Goal: Use online tool/utility: Utilize a website feature to perform a specific function

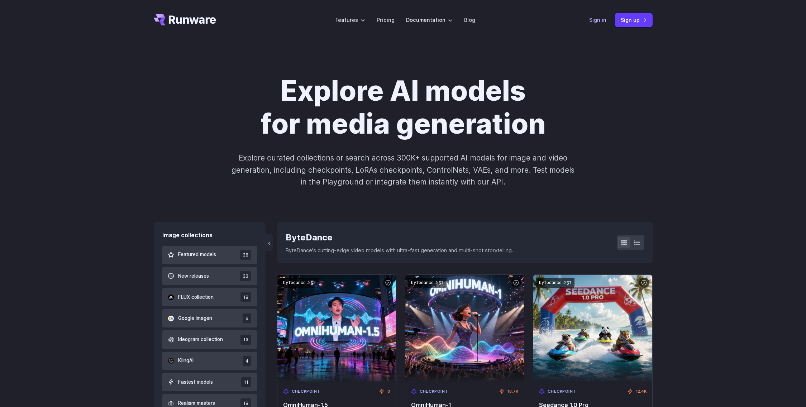
click at [603, 16] on link "Sign in" at bounding box center [597, 20] width 17 height 8
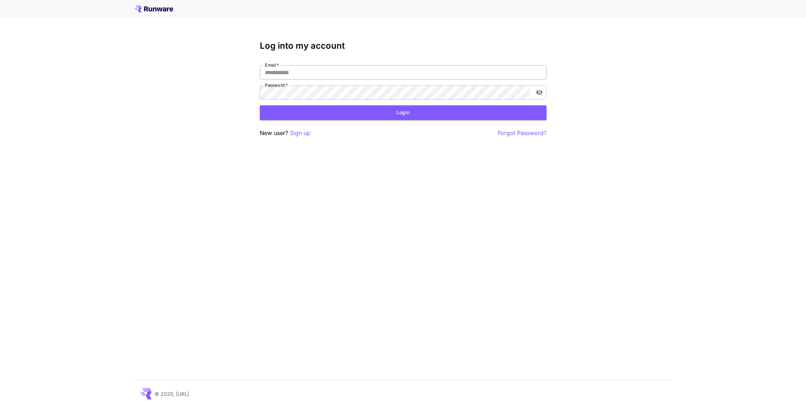
click at [316, 76] on input "Email   *" at bounding box center [403, 72] width 287 height 14
click at [350, 166] on div "Log into my account Email   * Email   * Password   * Password   * Login New use…" at bounding box center [403, 203] width 806 height 407
type input "**********"
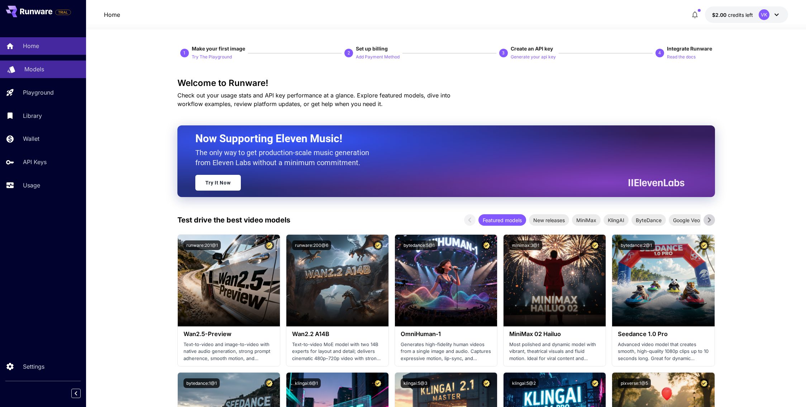
click at [49, 66] on div "Models" at bounding box center [52, 69] width 56 height 9
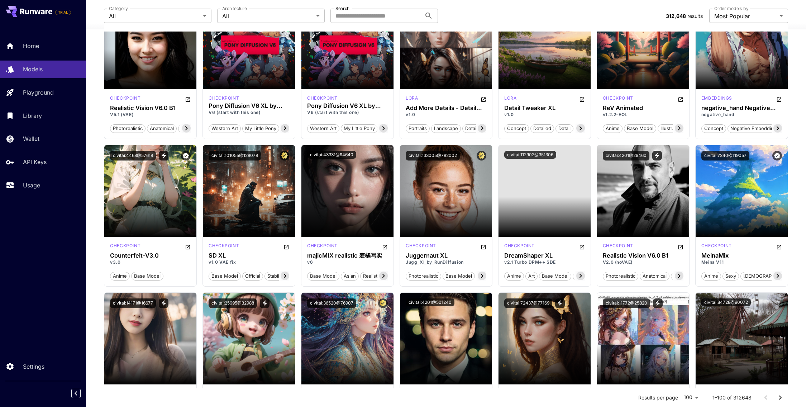
scroll to position [689, 0]
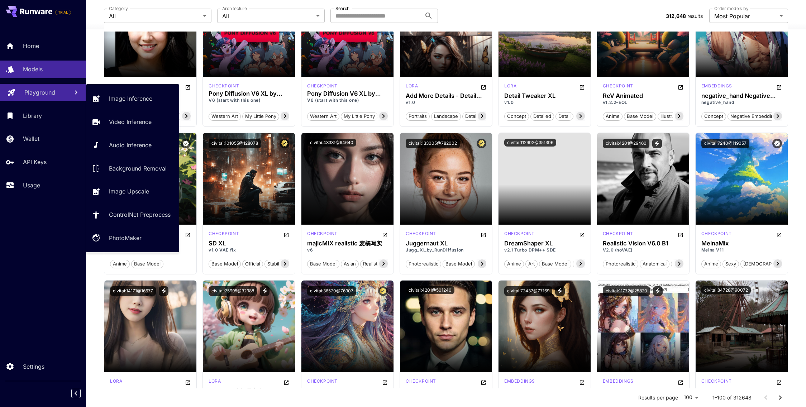
click at [47, 101] on link "Playground" at bounding box center [43, 93] width 86 height 18
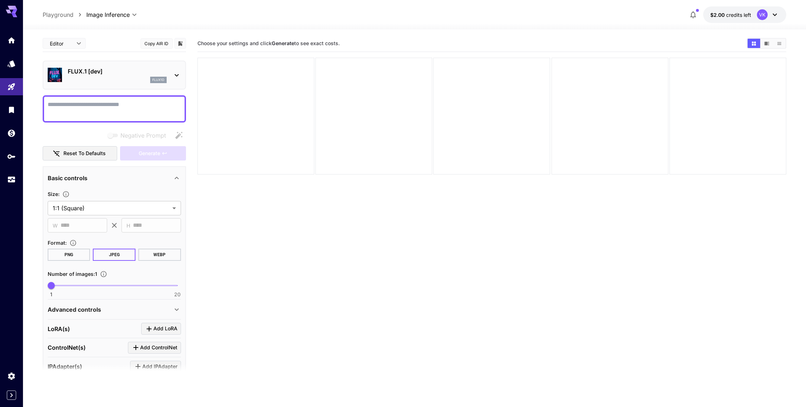
click at [296, 267] on section "Choose your settings and click Generate to see exact costs." at bounding box center [491, 238] width 589 height 407
click at [12, 112] on icon "Library" at bounding box center [12, 108] width 9 height 9
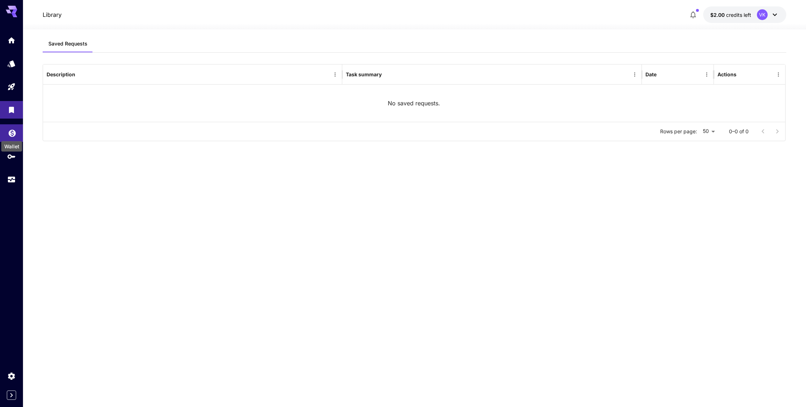
click at [15, 132] on icon "Wallet" at bounding box center [12, 131] width 7 height 7
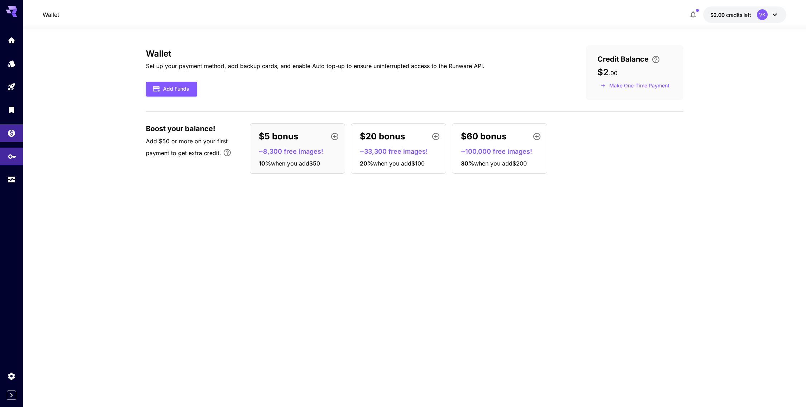
click at [17, 154] on link at bounding box center [11, 157] width 23 height 18
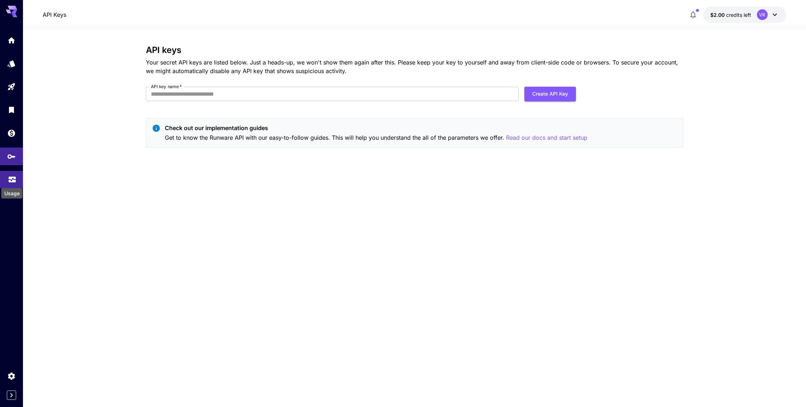
click at [8, 182] on icon "Usage" at bounding box center [12, 177] width 9 height 9
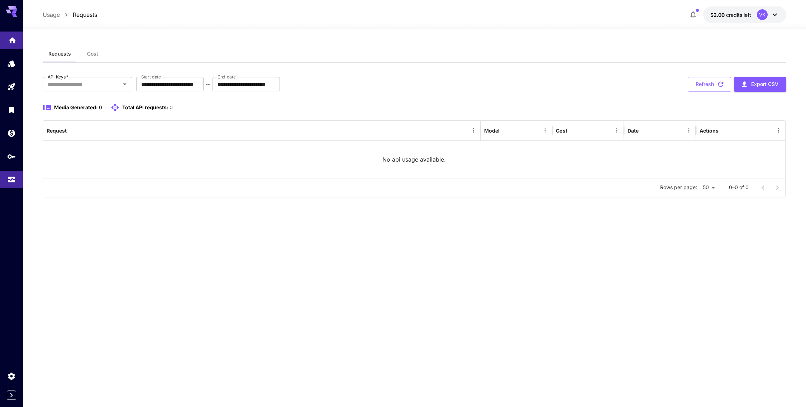
click at [7, 33] on link at bounding box center [11, 41] width 23 height 18
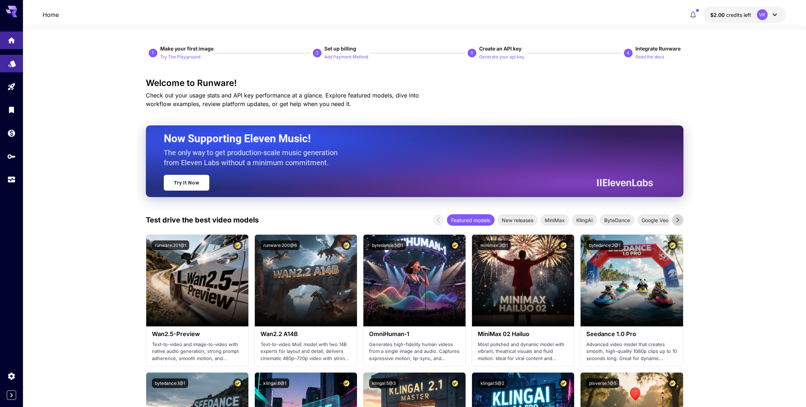
click at [15, 56] on link at bounding box center [11, 64] width 23 height 18
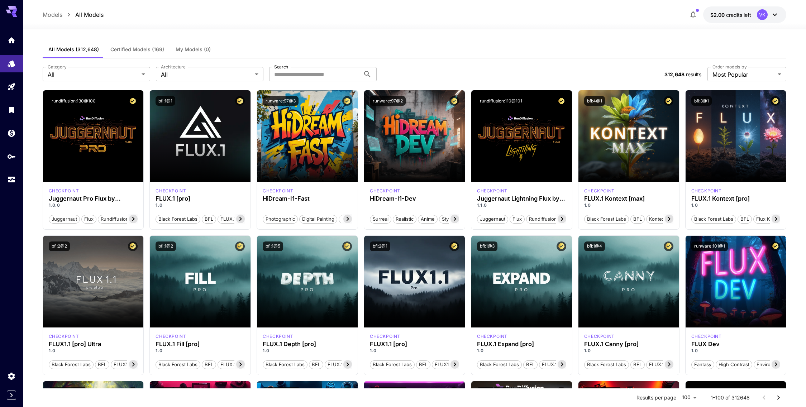
click at [108, 47] on button "Certified Models (169)" at bounding box center [137, 49] width 65 height 17
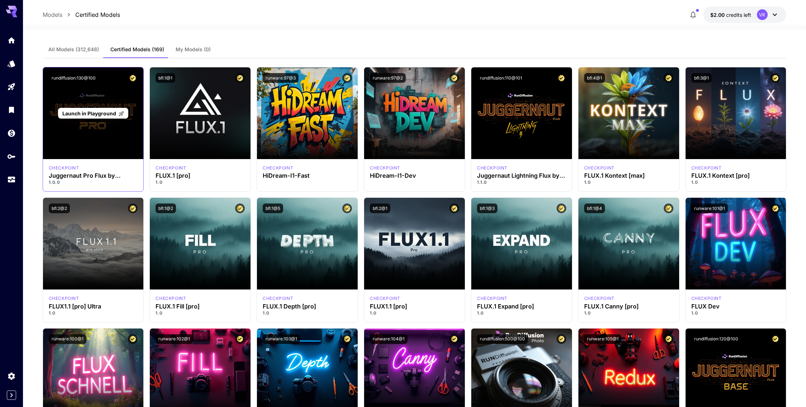
click at [87, 136] on div "Launch in Playground" at bounding box center [93, 113] width 101 height 92
click at [93, 111] on span "Launch in Playground" at bounding box center [89, 113] width 54 height 6
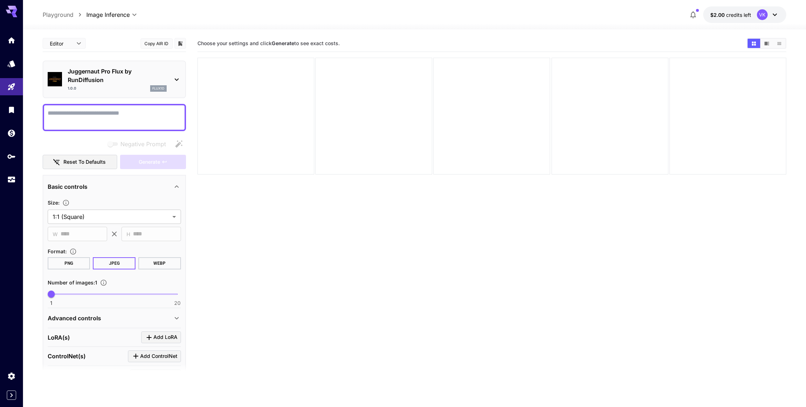
click at [179, 78] on icon at bounding box center [176, 79] width 9 height 9
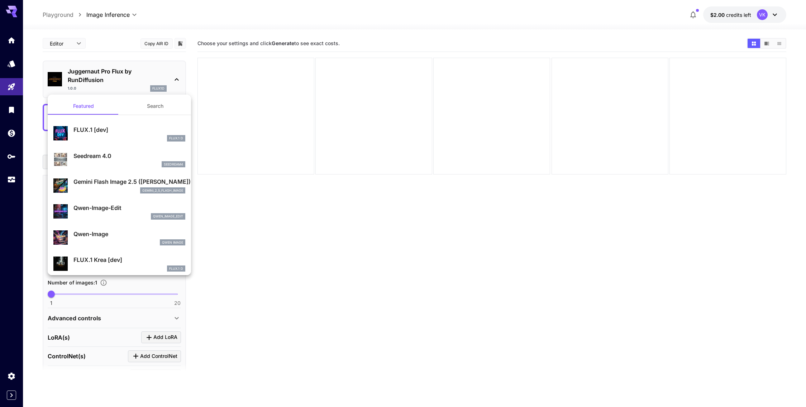
click at [179, 78] on div at bounding box center [403, 203] width 806 height 407
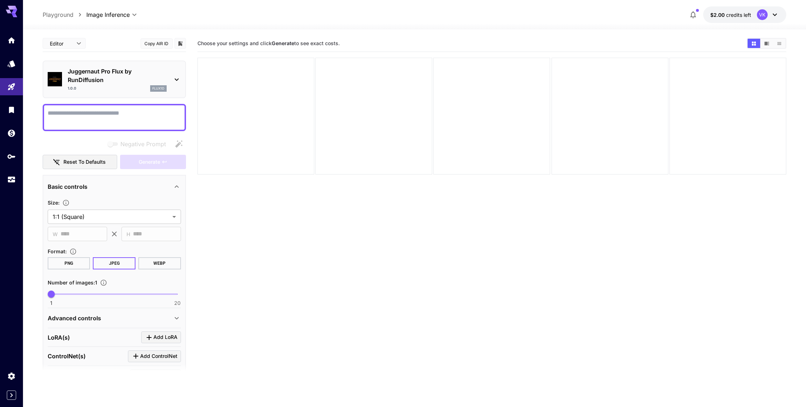
click at [14, 15] on icon at bounding box center [14, 15] width 6 height 4
click at [10, 159] on icon "API Keys" at bounding box center [12, 155] width 9 height 9
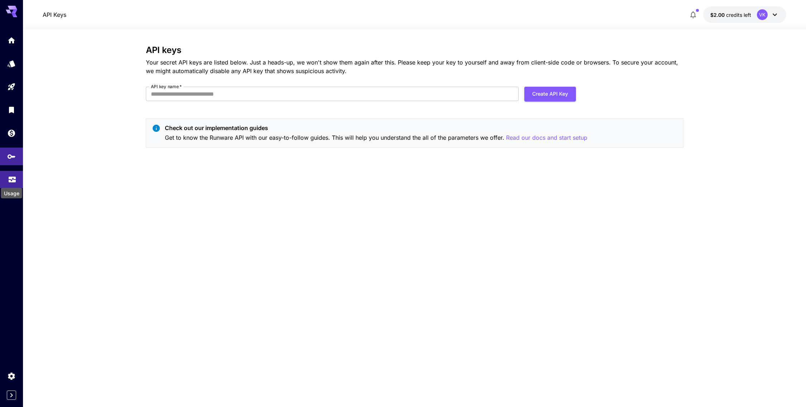
click at [10, 180] on icon "Usage" at bounding box center [12, 179] width 7 height 4
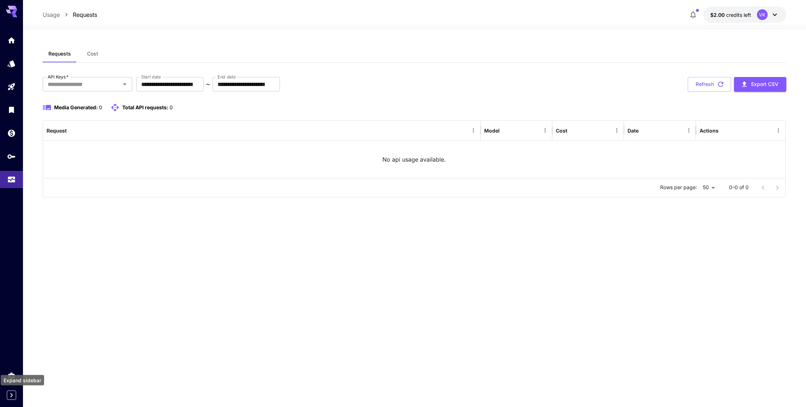
click at [11, 397] on icon "Expand sidebar" at bounding box center [11, 395] width 9 height 9
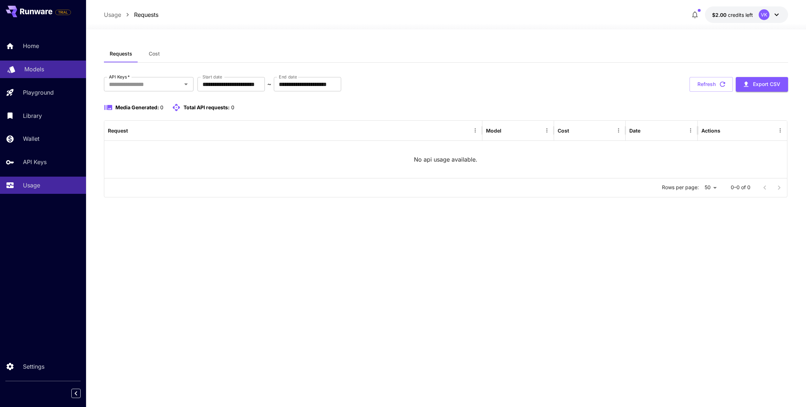
click at [47, 67] on div "Models" at bounding box center [52, 69] width 56 height 9
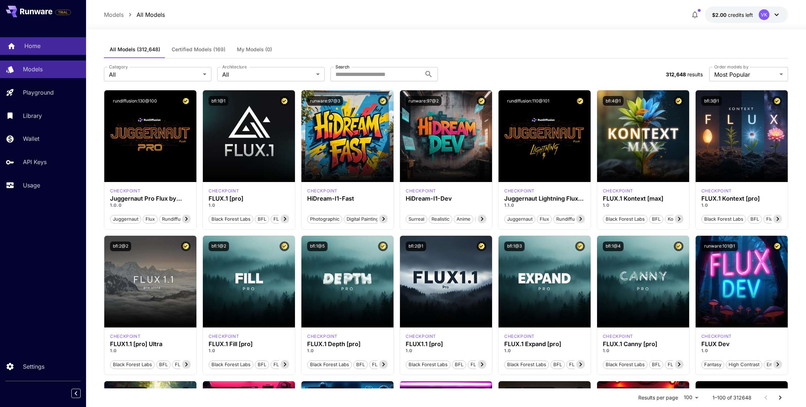
click at [44, 49] on div "Home" at bounding box center [52, 46] width 56 height 9
